Goal: Task Accomplishment & Management: Manage account settings

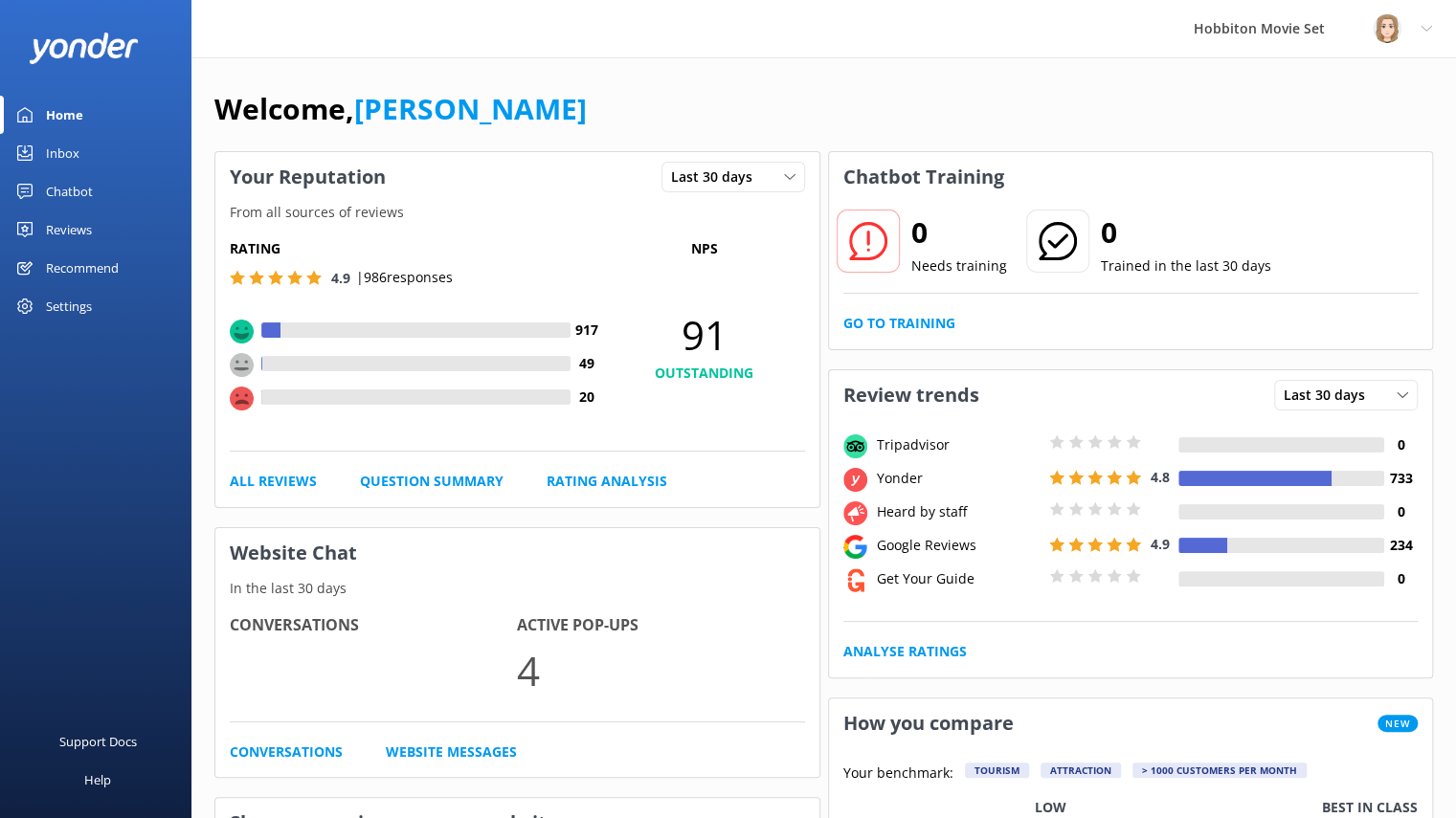
click at [79, 227] on div "Reviews" at bounding box center [69, 230] width 46 height 38
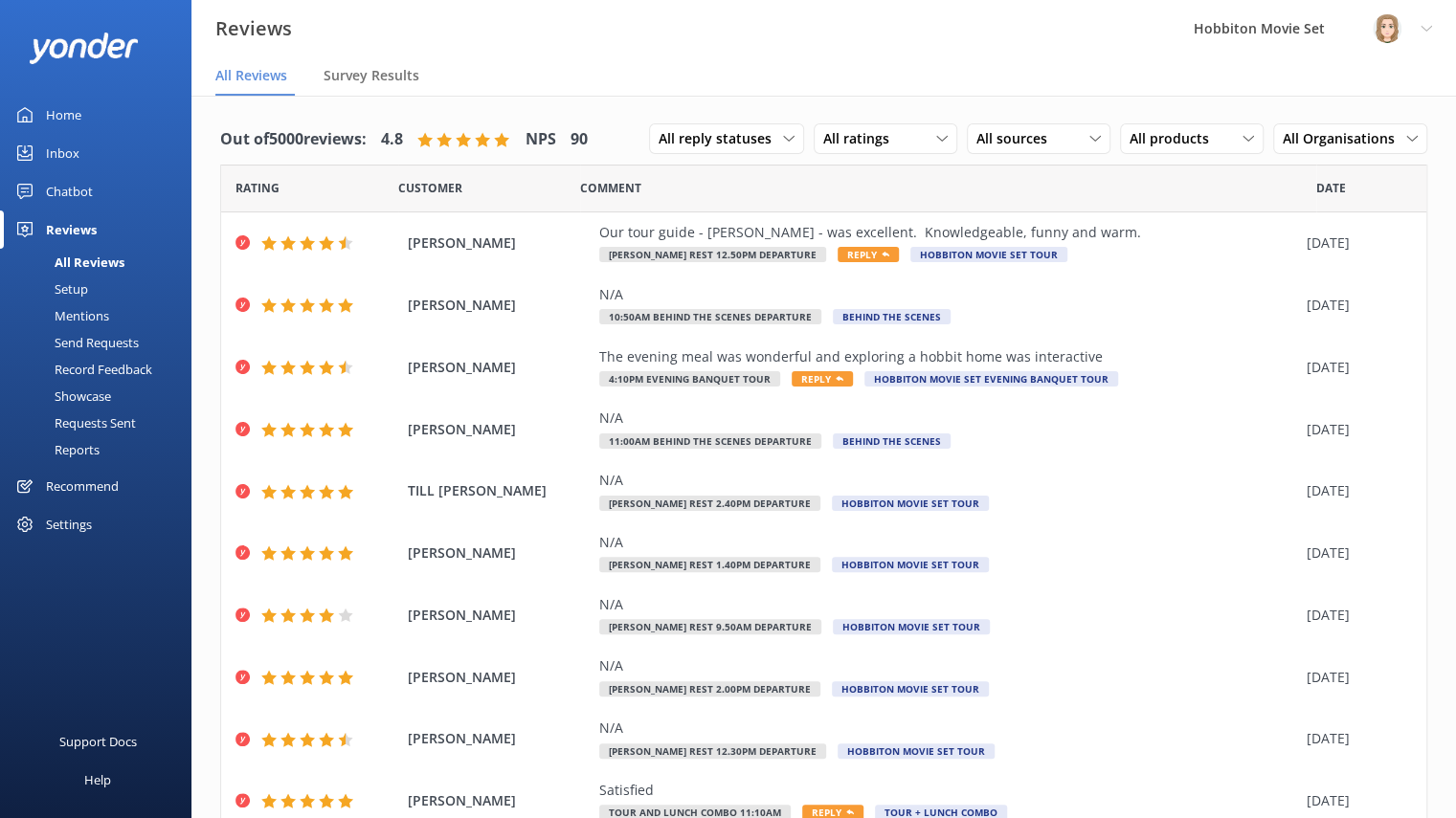
click at [83, 286] on div "Setup" at bounding box center [50, 289] width 77 height 27
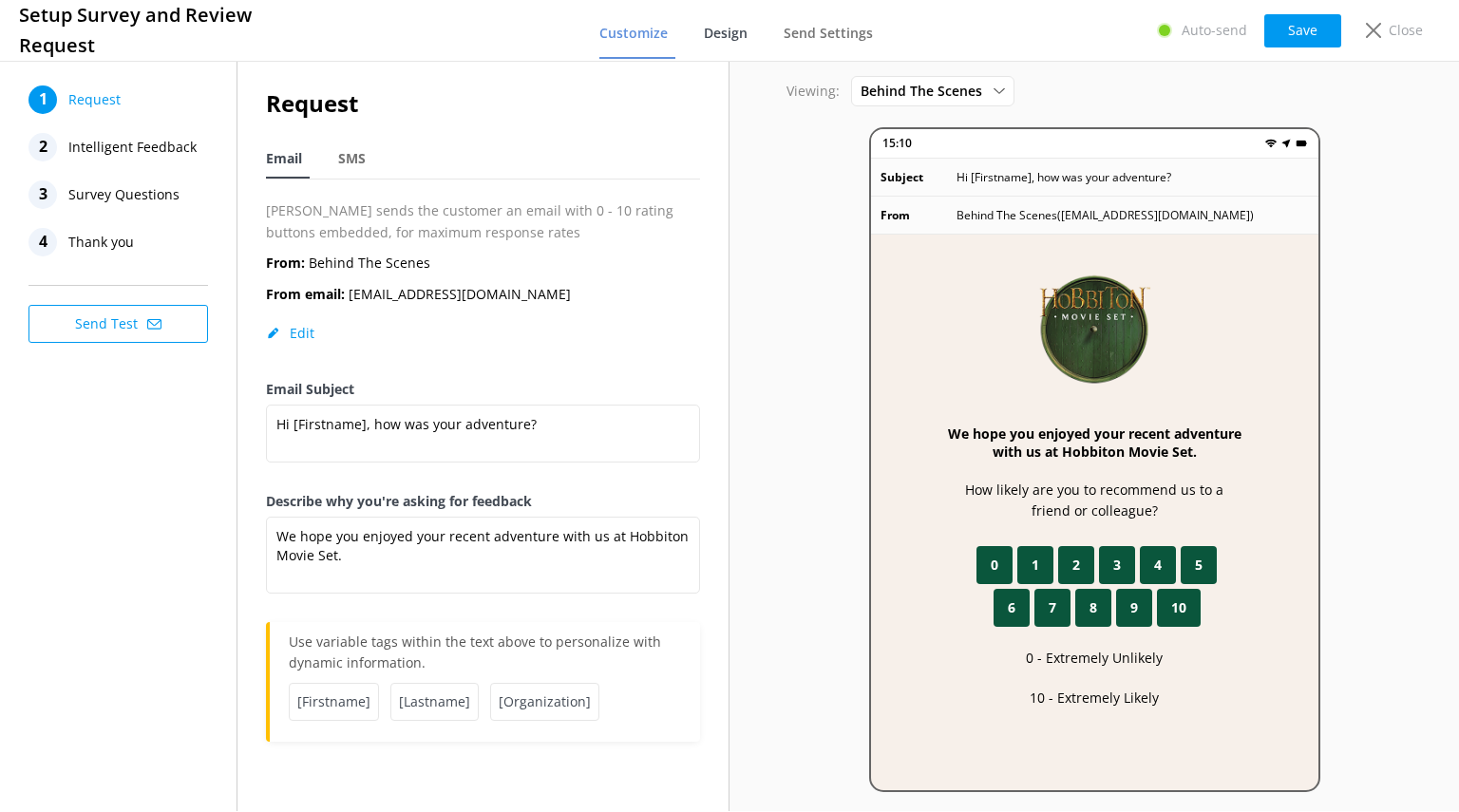
click at [729, 31] on span "Design" at bounding box center [726, 33] width 44 height 19
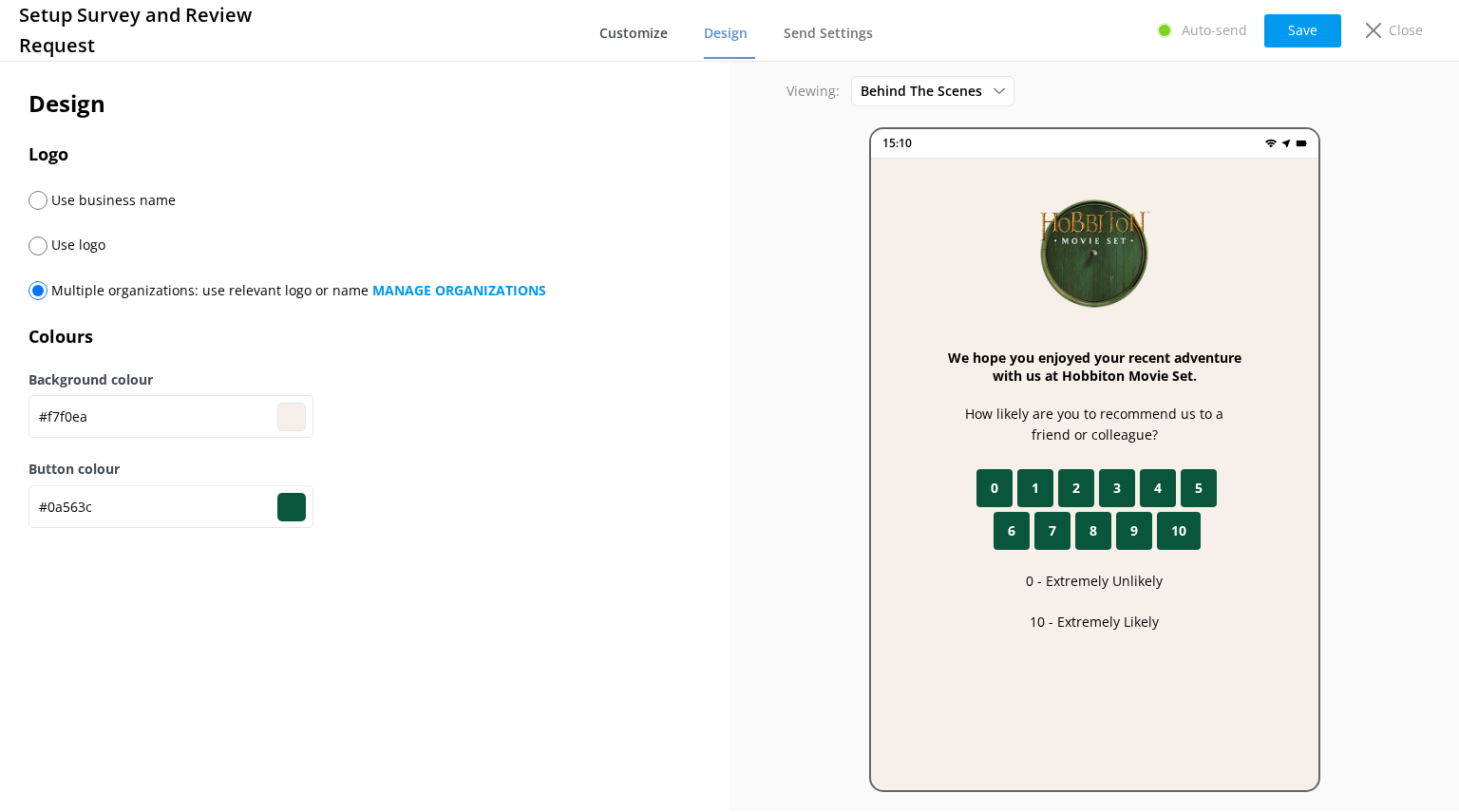
click at [667, 35] on span "Customize" at bounding box center [634, 33] width 69 height 19
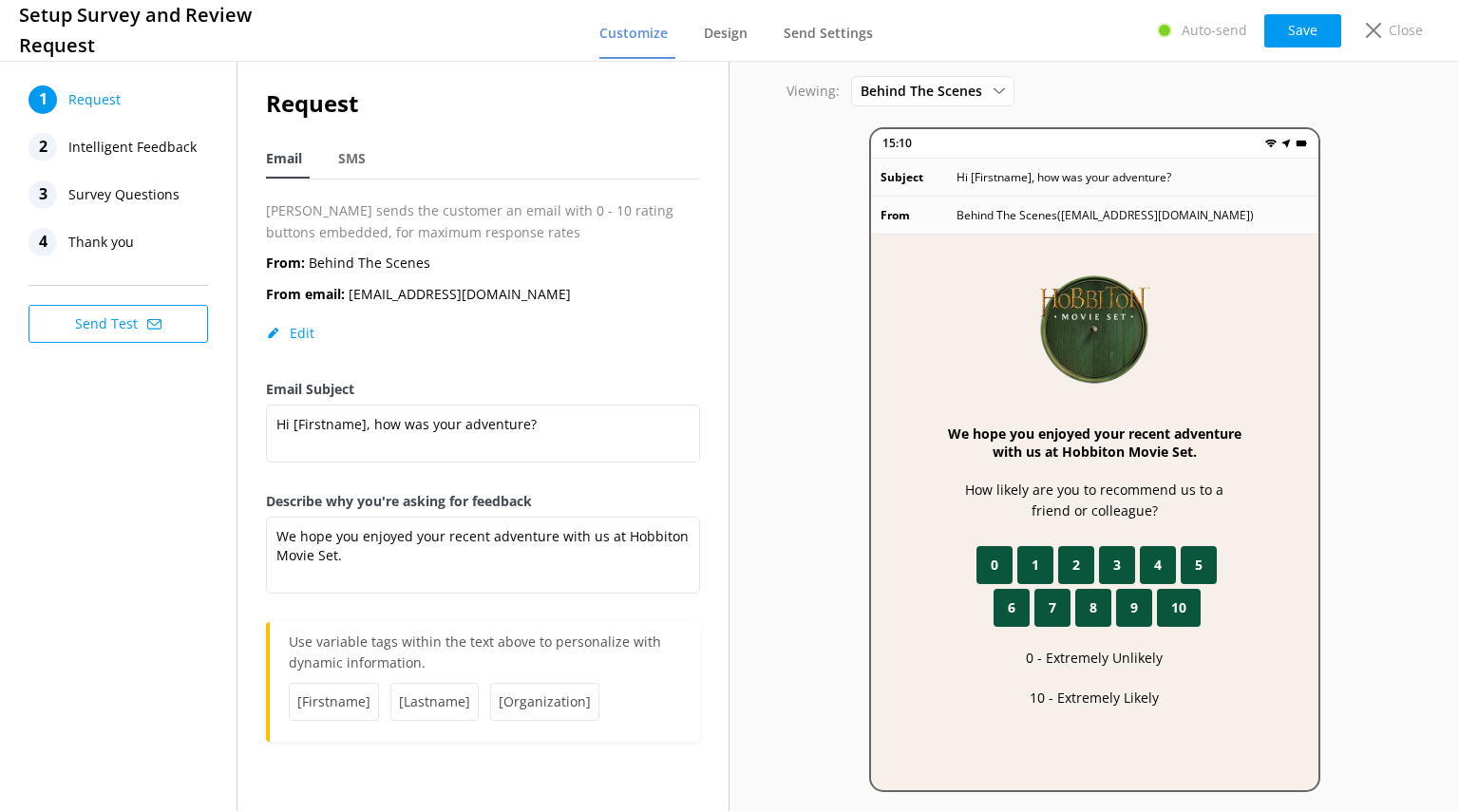
click at [143, 151] on span "Intelligent Feedback" at bounding box center [133, 147] width 128 height 29
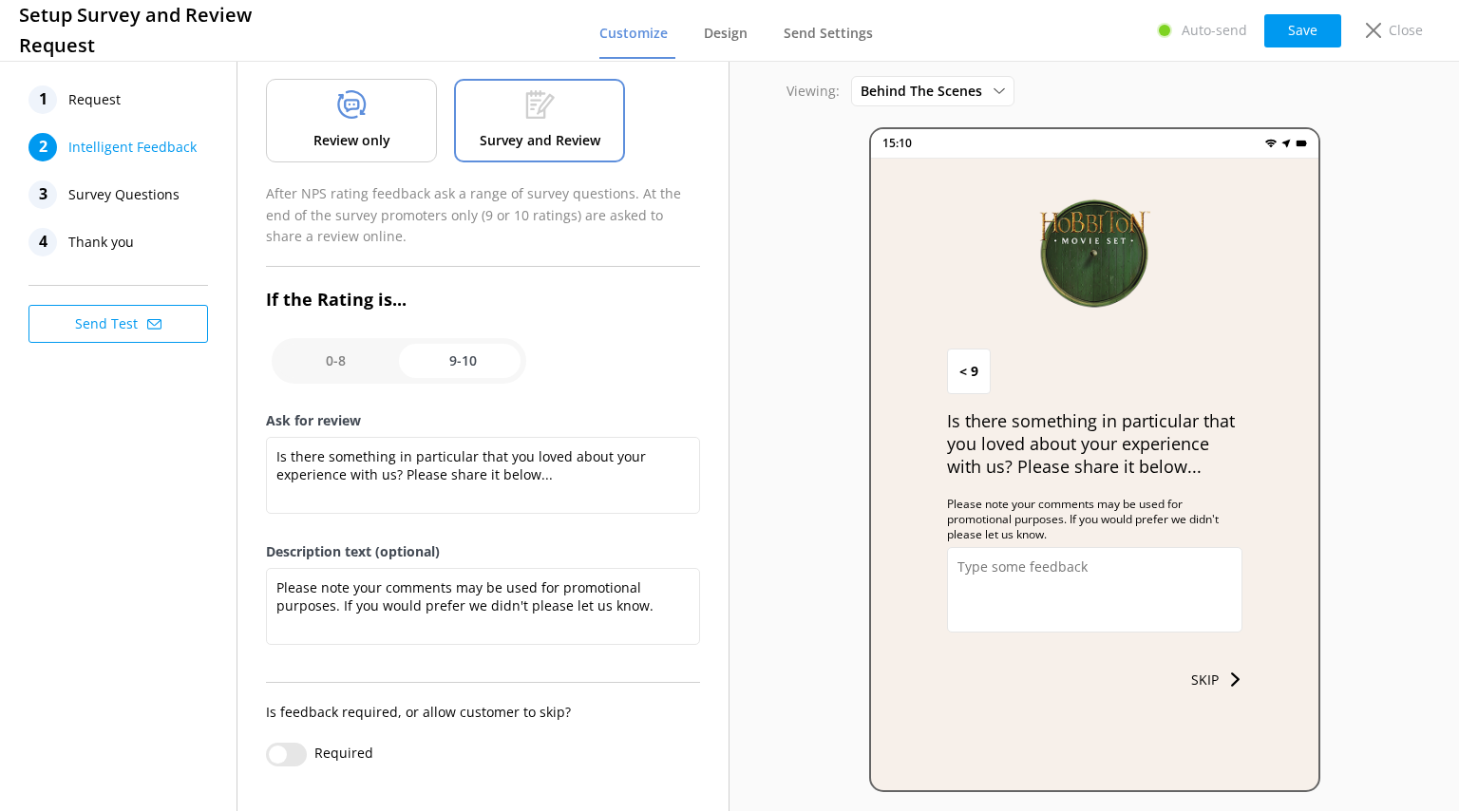
scroll to position [107, 0]
click at [127, 199] on span "Survey Questions" at bounding box center [124, 195] width 111 height 29
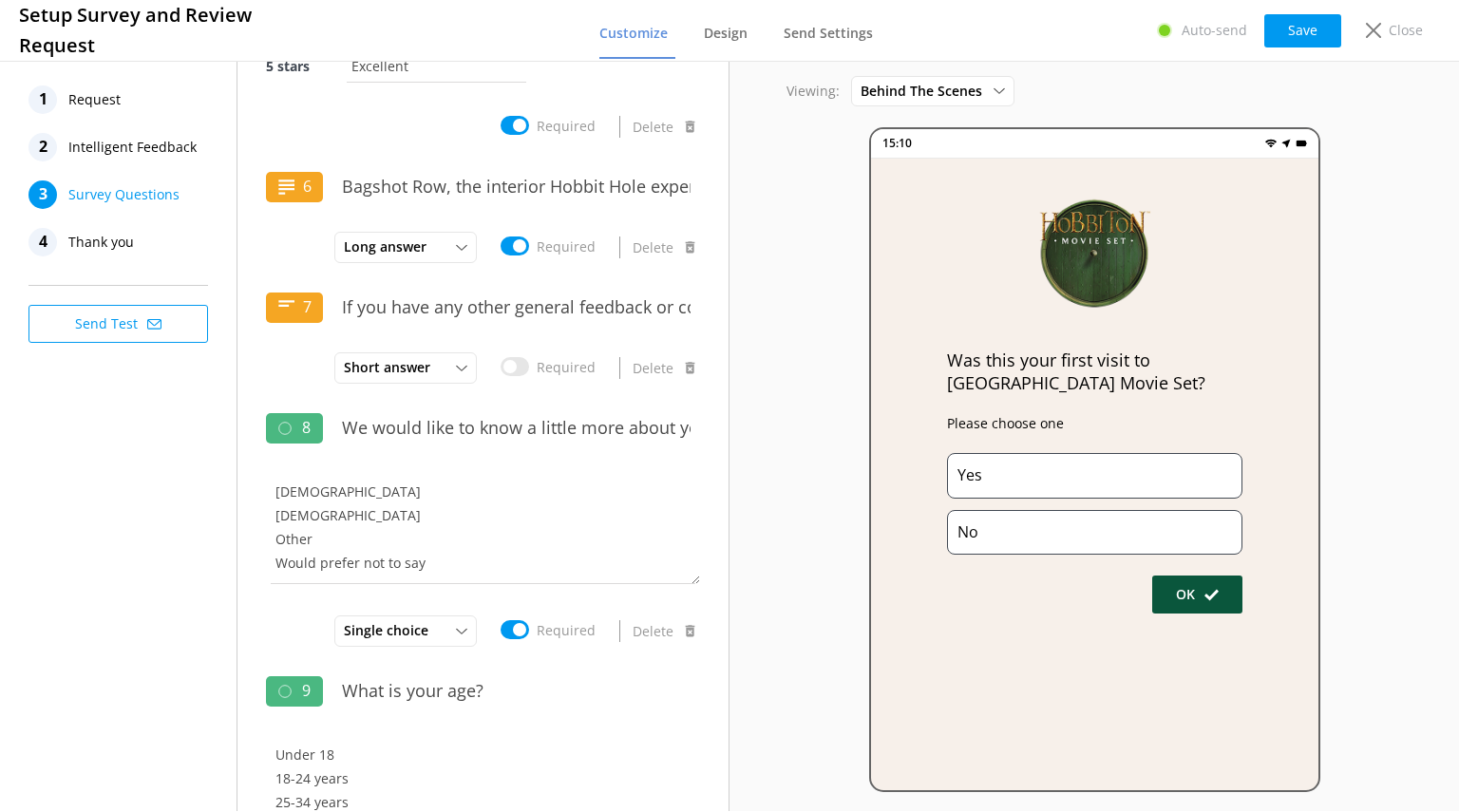
scroll to position [1791, 0]
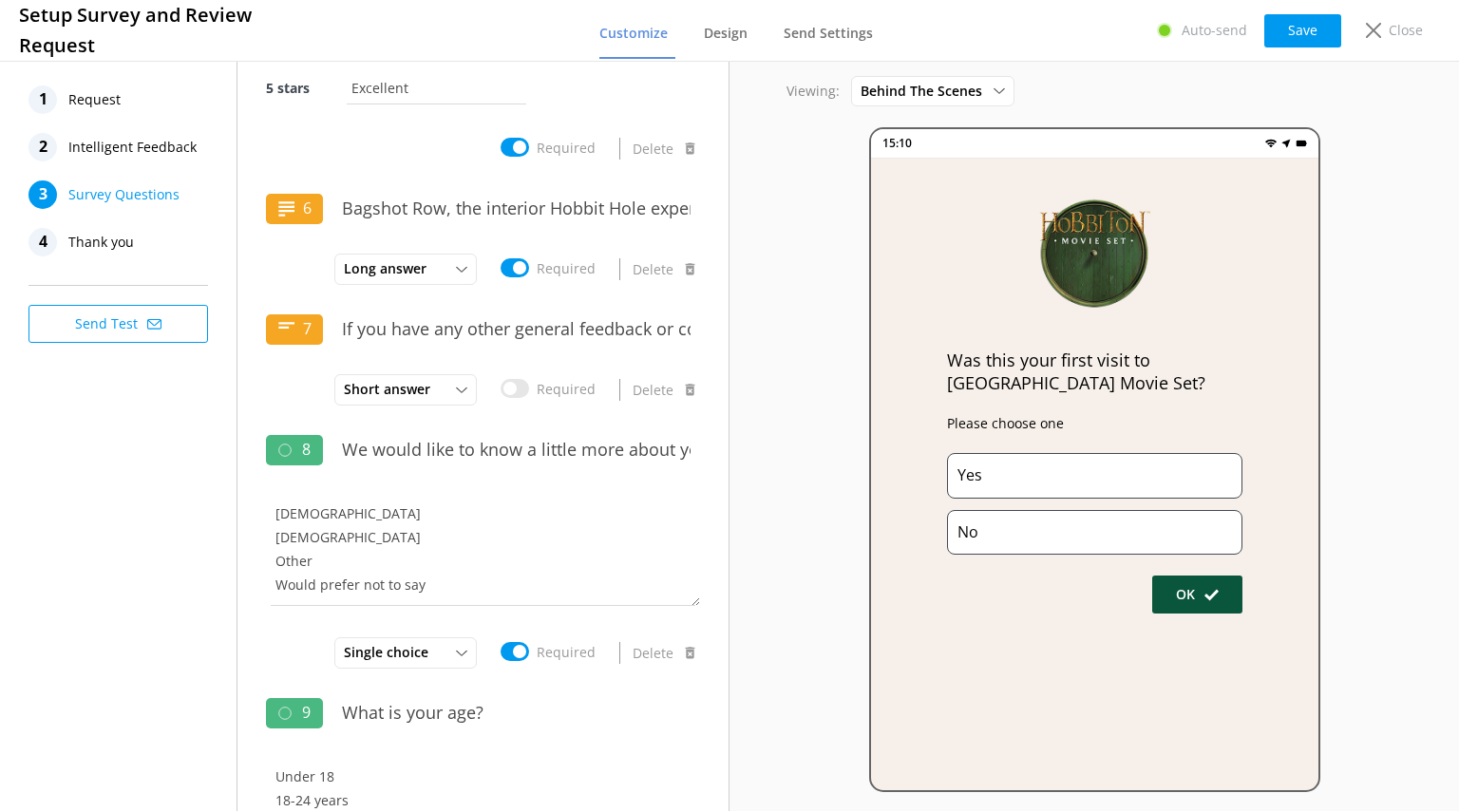
click at [130, 242] on span "Thank you" at bounding box center [101, 242] width 66 height 29
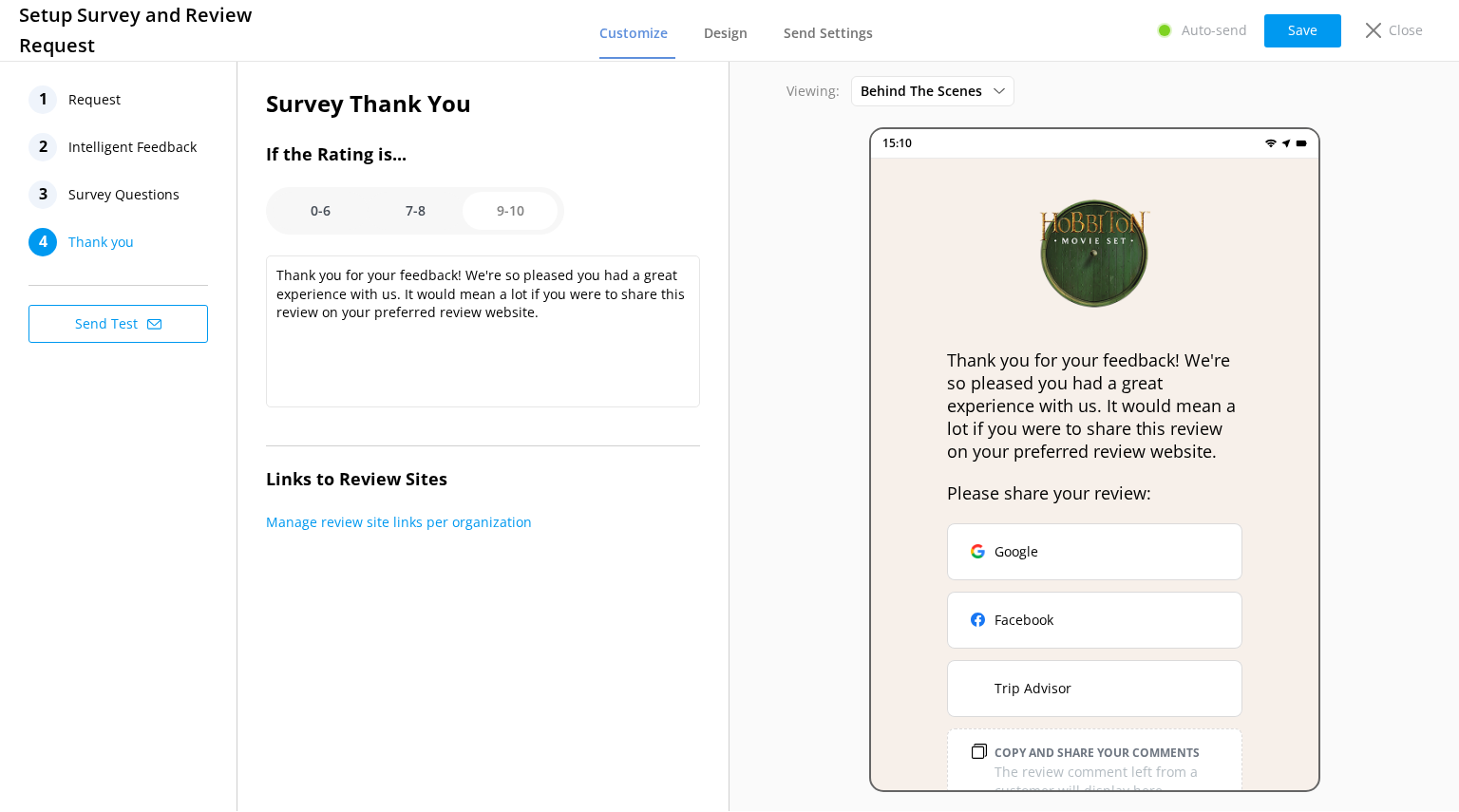
scroll to position [0, 0]
click at [324, 211] on option "0-6" at bounding box center [321, 211] width 95 height 38
type textarea "We appreciate you taking the time to give us your feedback. Your feedback will …"
